Goal: Register for event/course

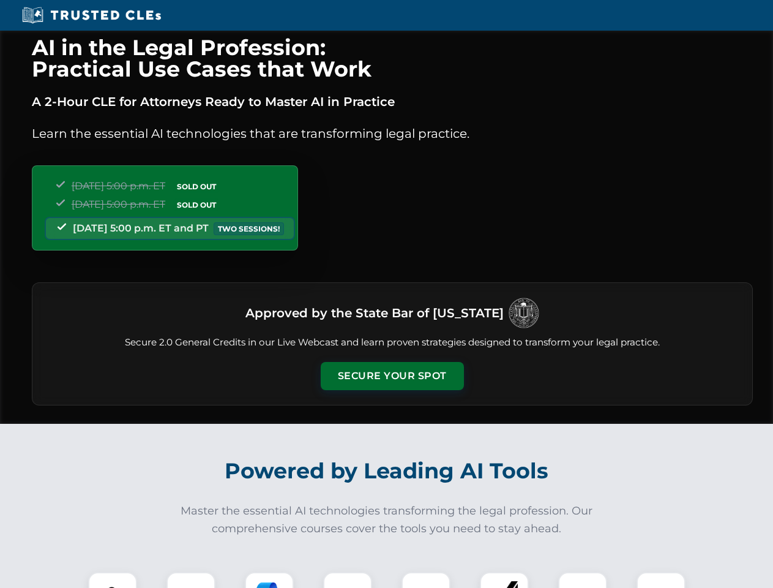
click at [392, 376] on button "Secure Your Spot" at bounding box center [392, 376] width 143 height 28
click at [113, 580] on img at bounding box center [113, 596] width 36 height 36
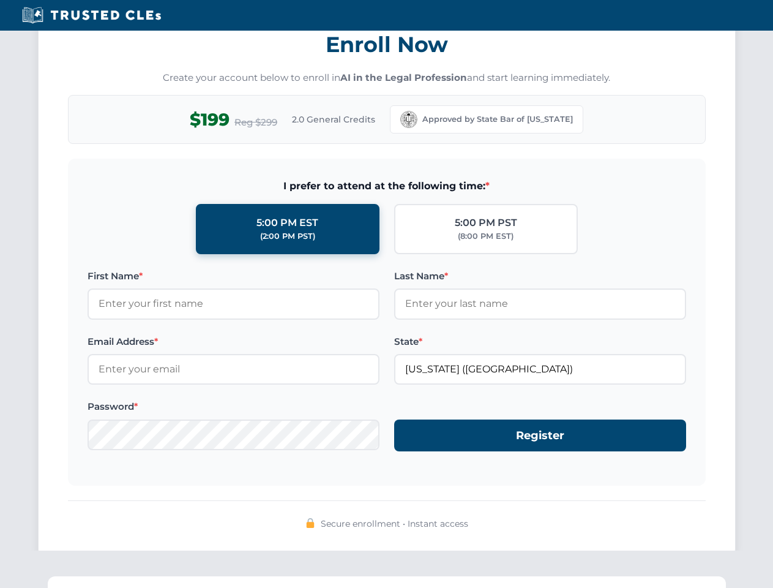
scroll to position [1202, 0]
